Goal: Information Seeking & Learning: Learn about a topic

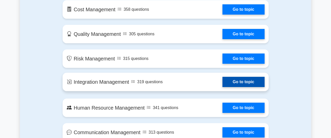
scroll to position [230, 0]
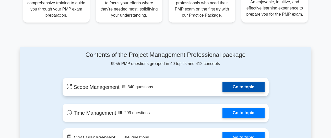
click at [244, 86] on link "Go to topic" at bounding box center [244, 87] width 42 height 10
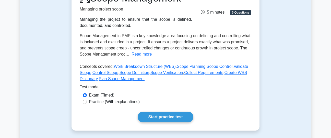
scroll to position [26, 0]
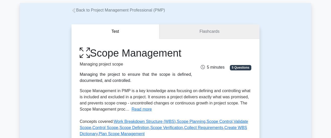
click at [200, 25] on link "Flashcards" at bounding box center [209, 31] width 100 height 15
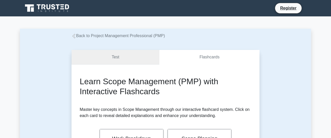
click at [125, 56] on link "Test" at bounding box center [116, 57] width 88 height 15
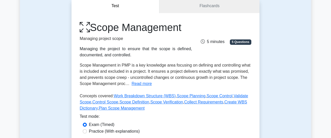
scroll to position [77, 0]
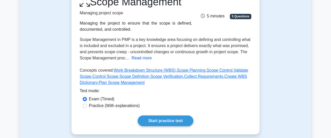
click at [136, 58] on button "Read more" at bounding box center [142, 58] width 20 height 6
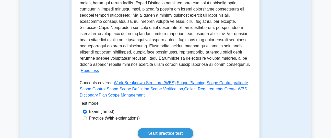
scroll to position [179, 0]
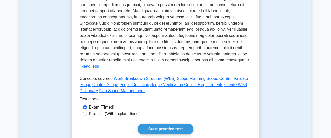
click at [116, 111] on label "Practice (With explanations)" at bounding box center [114, 114] width 51 height 6
click at [87, 112] on input "Practice (With explanations)" at bounding box center [85, 114] width 4 height 4
radio input "true"
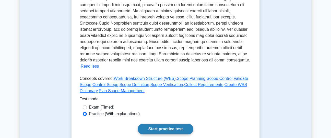
click at [162, 123] on link "Start practice test" at bounding box center [165, 128] width 55 height 11
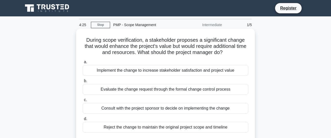
click at [159, 90] on div "Evaluate the change request through the formal change control process" at bounding box center [166, 89] width 166 height 11
click at [83, 83] on input "b. Evaluate the change request through the formal change control process" at bounding box center [83, 80] width 0 height 3
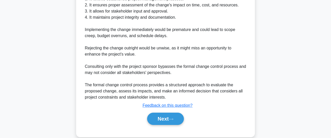
scroll to position [184, 0]
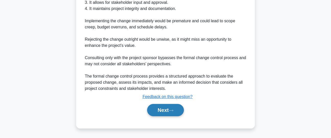
click at [162, 108] on button "Next" at bounding box center [165, 110] width 37 height 12
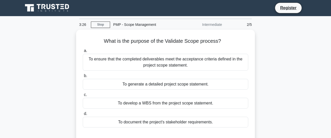
scroll to position [0, 0]
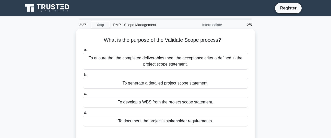
click at [163, 82] on div "To generate a detailed project scope statement." at bounding box center [166, 83] width 166 height 11
click at [83, 76] on input "b. To generate a detailed project scope statement." at bounding box center [83, 74] width 0 height 3
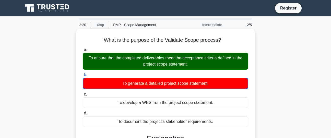
click at [150, 65] on div "To ensure that the completed deliverables meet the acceptance criteria defined …" at bounding box center [166, 61] width 166 height 17
click at [83, 51] on input "a. To ensure that the completed deliverables meet the acceptance criteria defin…" at bounding box center [83, 49] width 0 height 3
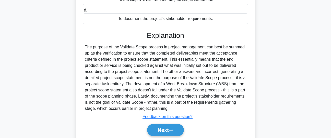
scroll to position [128, 0]
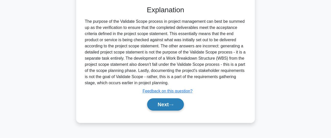
click at [161, 101] on button "Next" at bounding box center [165, 104] width 37 height 12
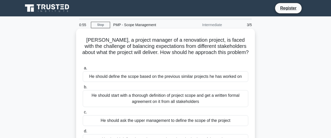
scroll to position [26, 0]
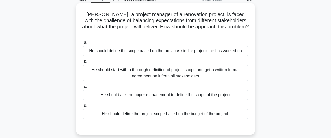
click at [168, 64] on div "He should start with a thorough definition of project scope and get a written f…" at bounding box center [166, 72] width 166 height 17
click at [83, 63] on input "b. He should start with a thorough definition of project scope and get a writte…" at bounding box center [83, 61] width 0 height 3
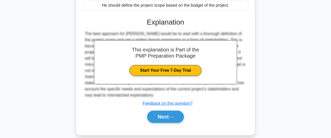
scroll to position [138, 0]
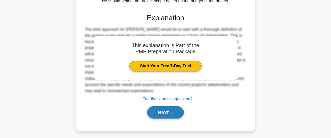
click at [166, 106] on button "Next" at bounding box center [165, 112] width 37 height 12
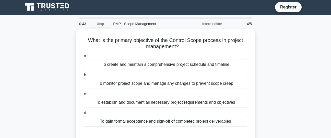
scroll to position [0, 0]
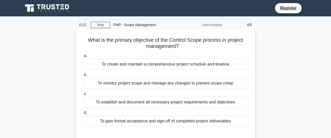
click at [170, 85] on div "To monitor project scope and manage any changes to prevent scope creep" at bounding box center [166, 83] width 166 height 11
click at [83, 76] on input "b. To monitor project scope and manage any changes to prevent scope creep" at bounding box center [83, 74] width 0 height 3
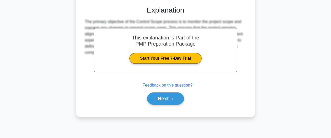
scroll to position [128, 0]
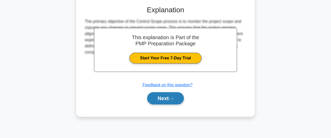
click at [163, 97] on button "Next" at bounding box center [165, 98] width 37 height 12
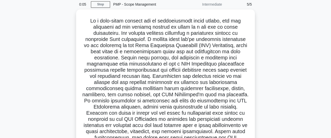
scroll to position [0, 0]
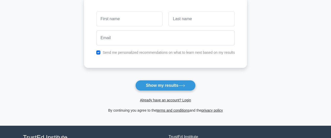
scroll to position [77, 0]
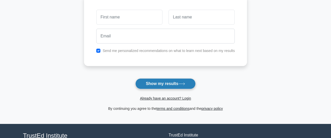
click at [186, 81] on button "Show my results" at bounding box center [165, 83] width 60 height 11
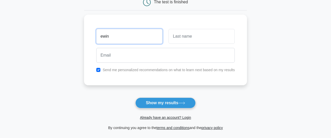
scroll to position [26, 0]
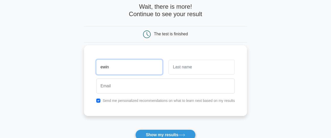
type input "ewin"
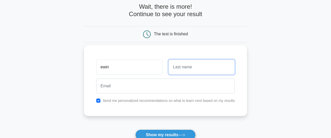
click at [197, 66] on input "text" at bounding box center [202, 67] width 66 height 15
type input "lee"
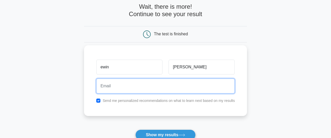
click at [172, 84] on input "email" at bounding box center [165, 85] width 139 height 15
type input "ewinpert@gmail.com"
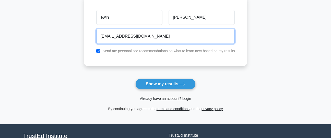
scroll to position [77, 0]
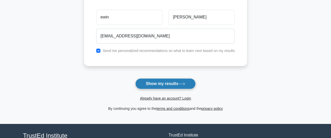
click at [163, 83] on button "Show my results" at bounding box center [165, 83] width 60 height 11
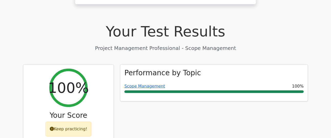
scroll to position [179, 0]
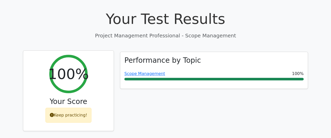
click at [71, 108] on div "Keep practicing!" at bounding box center [68, 115] width 46 height 15
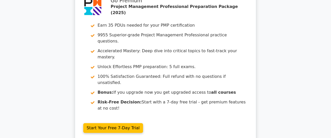
scroll to position [817, 0]
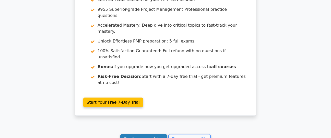
click at [138, 134] on link "Continue practicing" at bounding box center [143, 139] width 47 height 10
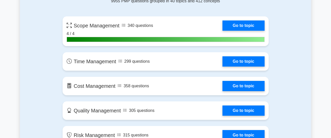
scroll to position [358, 0]
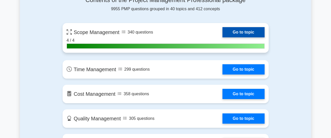
click at [247, 29] on link "Go to topic" at bounding box center [244, 32] width 42 height 10
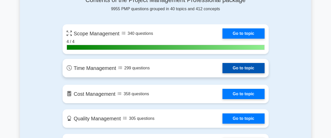
click at [237, 69] on link "Go to topic" at bounding box center [244, 68] width 42 height 10
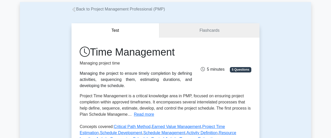
scroll to position [51, 0]
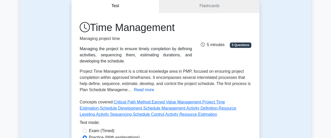
click at [144, 89] on button "Read more" at bounding box center [144, 90] width 20 height 6
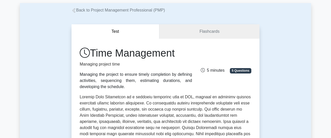
scroll to position [0, 0]
